Goal: Information Seeking & Learning: Learn about a topic

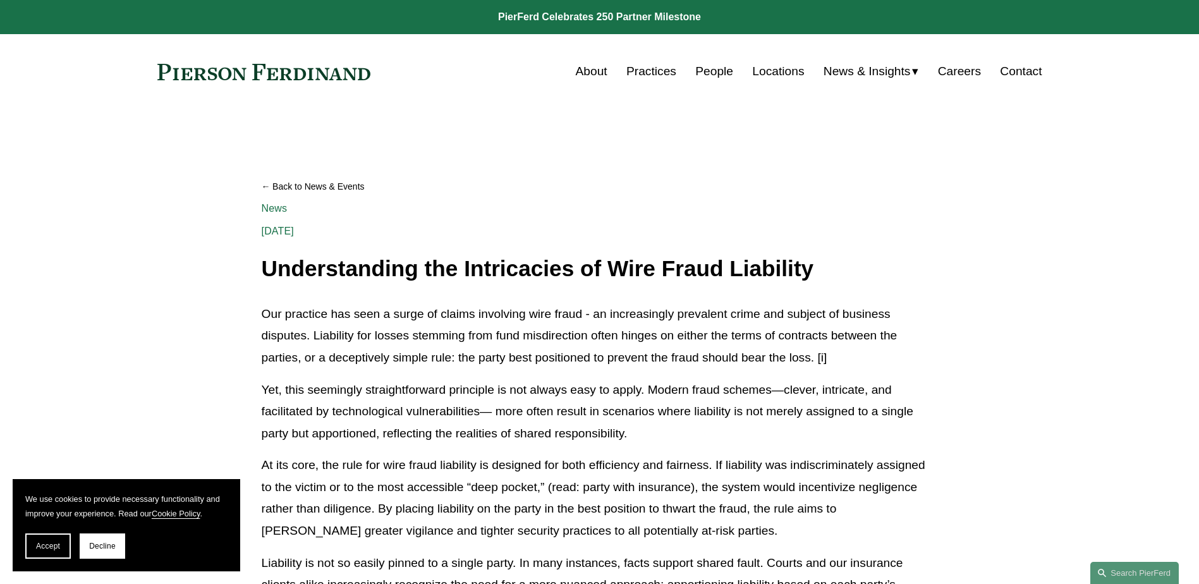
click at [814, 191] on link "Back to News & Events" at bounding box center [600, 187] width 676 height 22
